Goal: Obtain resource: Download file/media

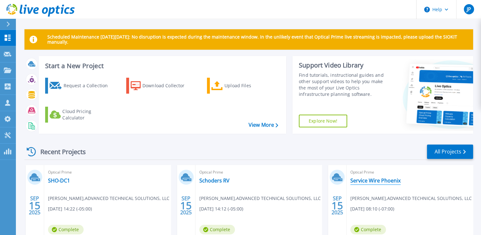
click at [382, 180] on link "Service Wire Phoenix" at bounding box center [375, 180] width 50 height 6
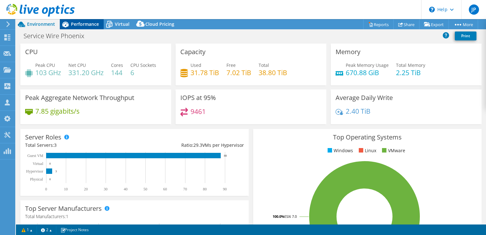
click at [89, 27] on span "Performance" at bounding box center [85, 24] width 28 height 6
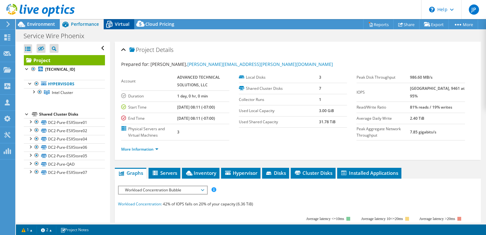
click at [122, 24] on span "Virtual" at bounding box center [122, 24] width 15 height 6
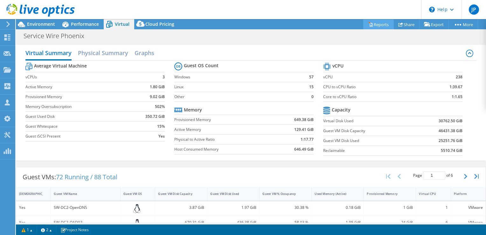
click at [374, 24] on link "Reports" at bounding box center [378, 24] width 31 height 10
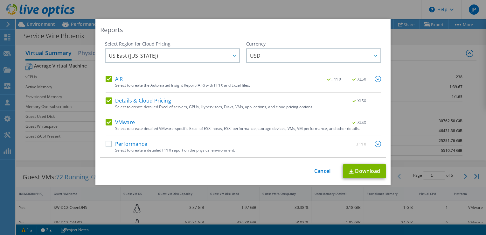
click at [106, 144] on label "Performance" at bounding box center [127, 144] width 42 height 6
click at [0, 0] on input "Performance" at bounding box center [0, 0] width 0 height 0
click at [377, 81] on img at bounding box center [378, 79] width 6 height 6
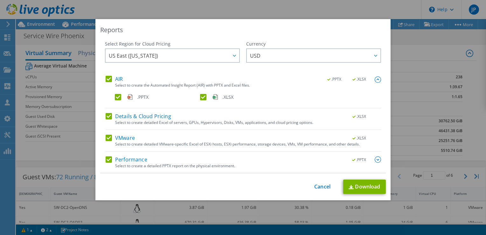
click at [375, 158] on img at bounding box center [378, 159] width 6 height 6
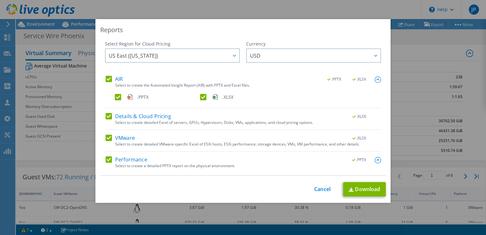
scroll to position [127, 0]
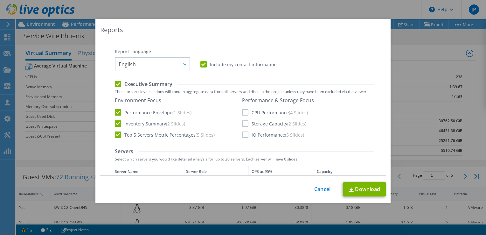
click at [242, 111] on label "CPU Performance (4 Slides)" at bounding box center [275, 112] width 66 height 6
click at [0, 0] on input "CPU Performance (4 Slides)" at bounding box center [0, 0] width 0 height 0
click at [243, 121] on label "Storage Capacity (2 Slides)" at bounding box center [274, 123] width 64 height 6
click at [0, 0] on input "Storage Capacity (2 Slides)" at bounding box center [0, 0] width 0 height 0
click at [245, 135] on label "IO Performance (5 Slides)" at bounding box center [273, 134] width 62 height 6
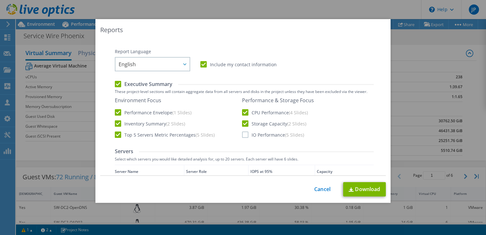
click at [0, 0] on input "IO Performance (5 Slides)" at bounding box center [0, 0] width 0 height 0
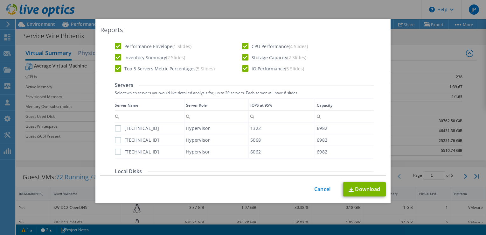
scroll to position [223, 0]
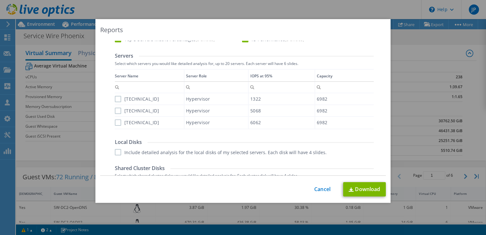
click at [115, 100] on label "[TECHNICAL_ID]" at bounding box center [137, 99] width 44 height 6
click at [0, 0] on input "[TECHNICAL_ID]" at bounding box center [0, 0] width 0 height 0
click at [120, 113] on label "[TECHNICAL_ID]" at bounding box center [137, 110] width 44 height 6
click at [0, 0] on input "[TECHNICAL_ID]" at bounding box center [0, 0] width 0 height 0
click at [116, 119] on label "[TECHNICAL_ID]" at bounding box center [137, 122] width 44 height 6
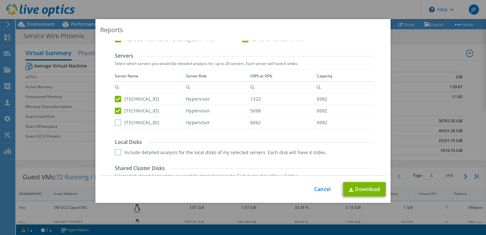
click at [0, 0] on input "[TECHNICAL_ID]" at bounding box center [0, 0] width 0 height 0
click at [115, 152] on label "Include detailed analysis for the local disks of my selected servers. Each disk…" at bounding box center [221, 152] width 212 height 6
click at [0, 0] on input "Include detailed analysis for the local disks of my selected servers. Each disk…" at bounding box center [0, 0] width 0 height 0
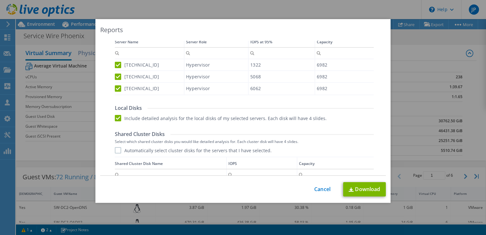
scroll to position [318, 0]
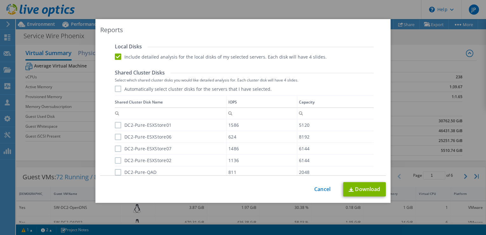
click at [115, 58] on label "Include detailed analysis for the local disks of my selected servers. Each disk…" at bounding box center [221, 56] width 212 height 6
click at [0, 0] on input "Include detailed analysis for the local disks of my selected servers. Each disk…" at bounding box center [0, 0] width 0 height 0
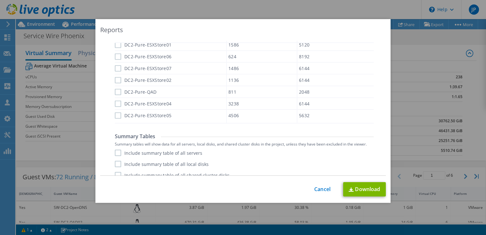
scroll to position [401, 0]
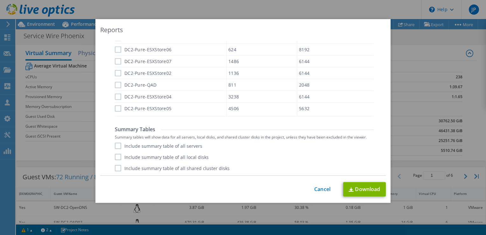
click at [116, 145] on label "Include summary table of all servers" at bounding box center [158, 145] width 87 height 6
click at [0, 0] on input "Include summary table of all servers" at bounding box center [0, 0] width 0 height 0
click at [363, 188] on link "Download" at bounding box center [364, 189] width 43 height 14
drag, startPoint x: 318, startPoint y: 191, endPoint x: 323, endPoint y: 184, distance: 9.2
click at [318, 191] on link "Cancel" at bounding box center [322, 189] width 16 height 6
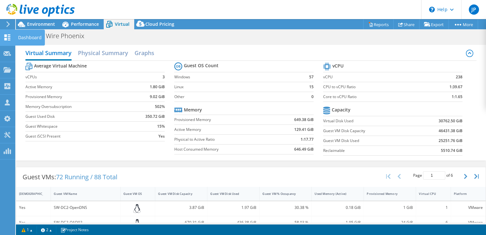
click at [8, 37] on icon at bounding box center [7, 37] width 8 height 6
